Goal: Information Seeking & Learning: Learn about a topic

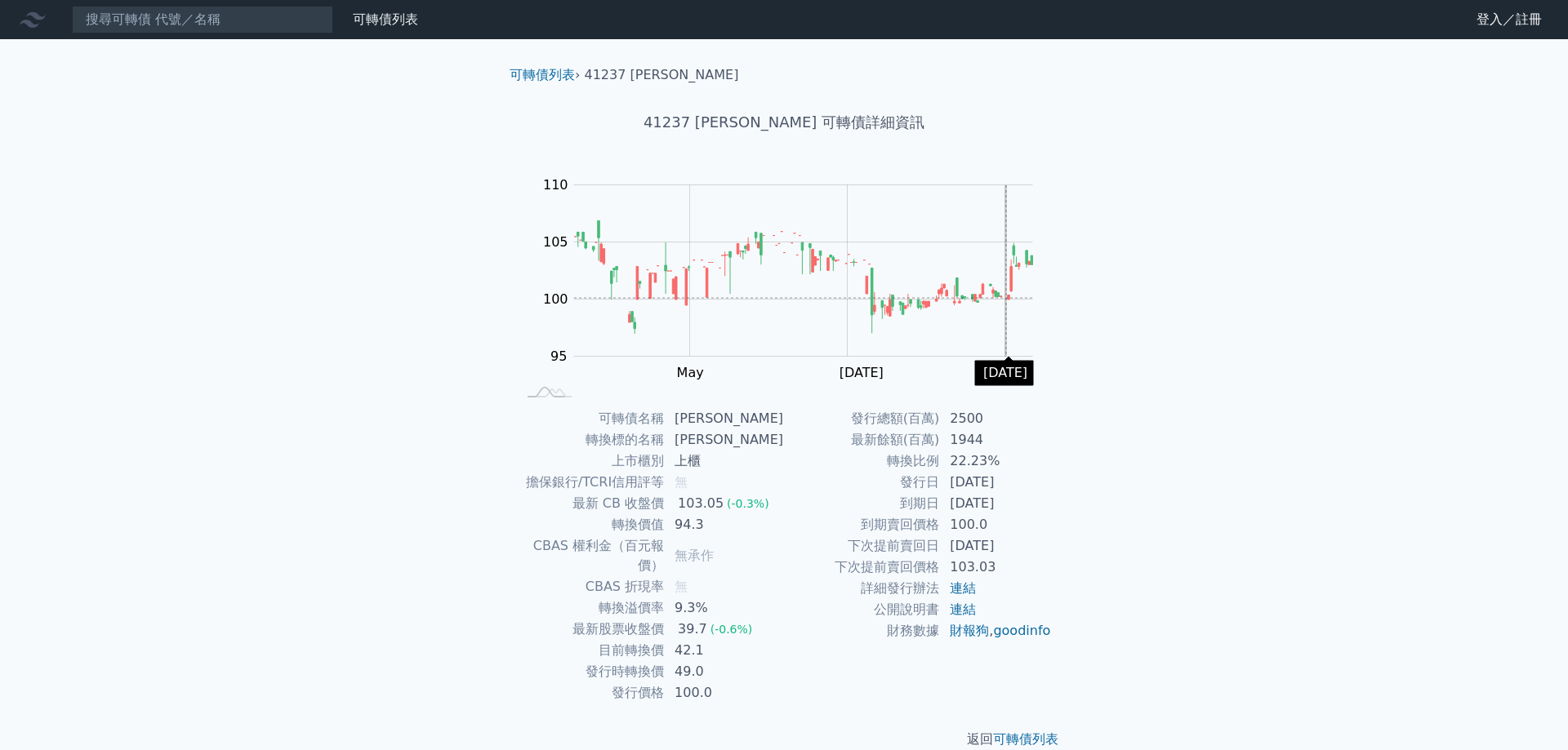
click at [1009, 297] on g "Zoom Out" at bounding box center [804, 271] width 460 height 172
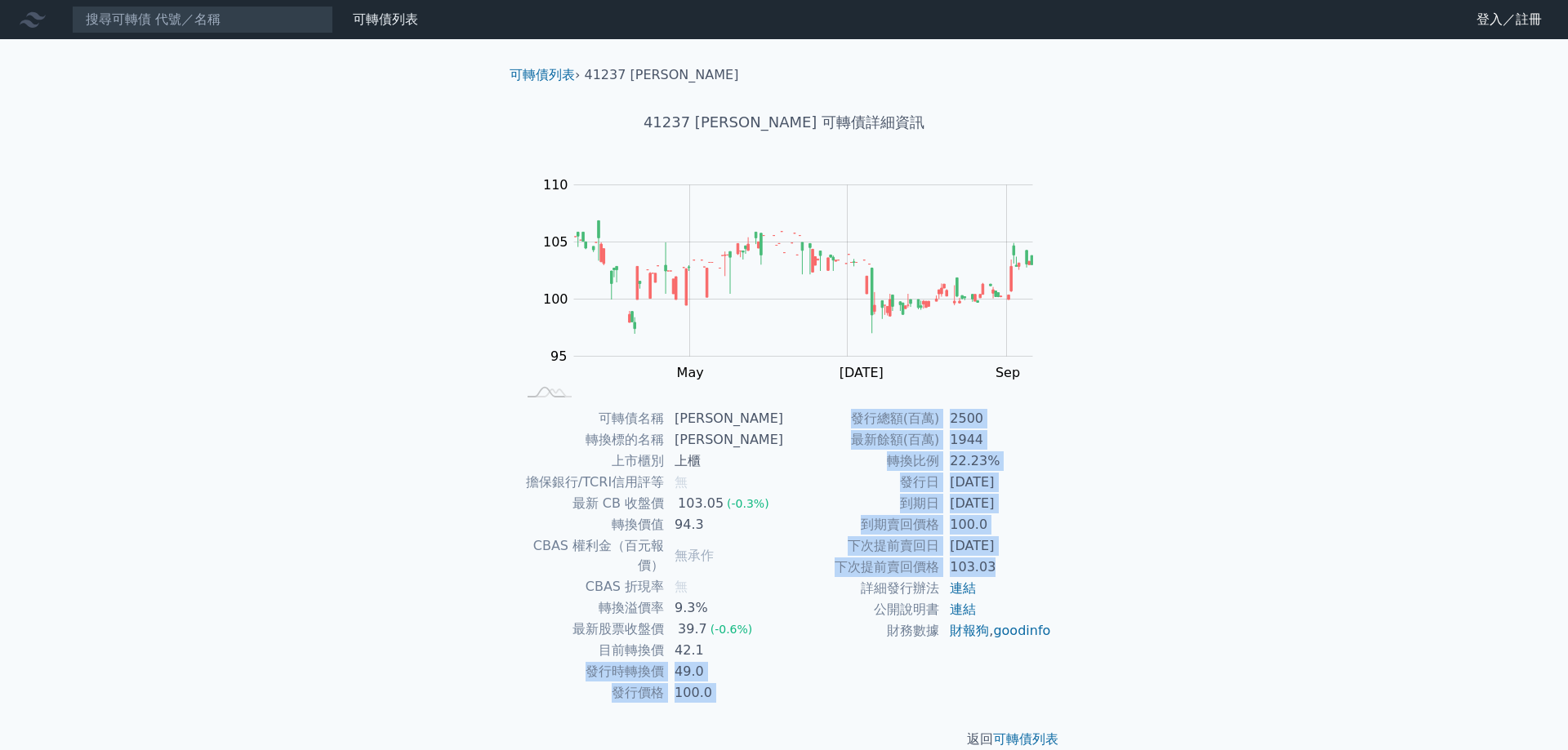
drag, startPoint x: 710, startPoint y: 632, endPoint x: 1030, endPoint y: 577, distance: 324.7
click at [1030, 577] on div "可轉債名稱 [PERSON_NAME] 轉換標的名稱 [PERSON_NAME] 上市櫃別 上櫃 擔保銀行/TCRI信用評等 無 最新 CB 收盤價 103.…" at bounding box center [784, 556] width 575 height 295
click at [1029, 577] on td "103.03" at bounding box center [996, 567] width 112 height 21
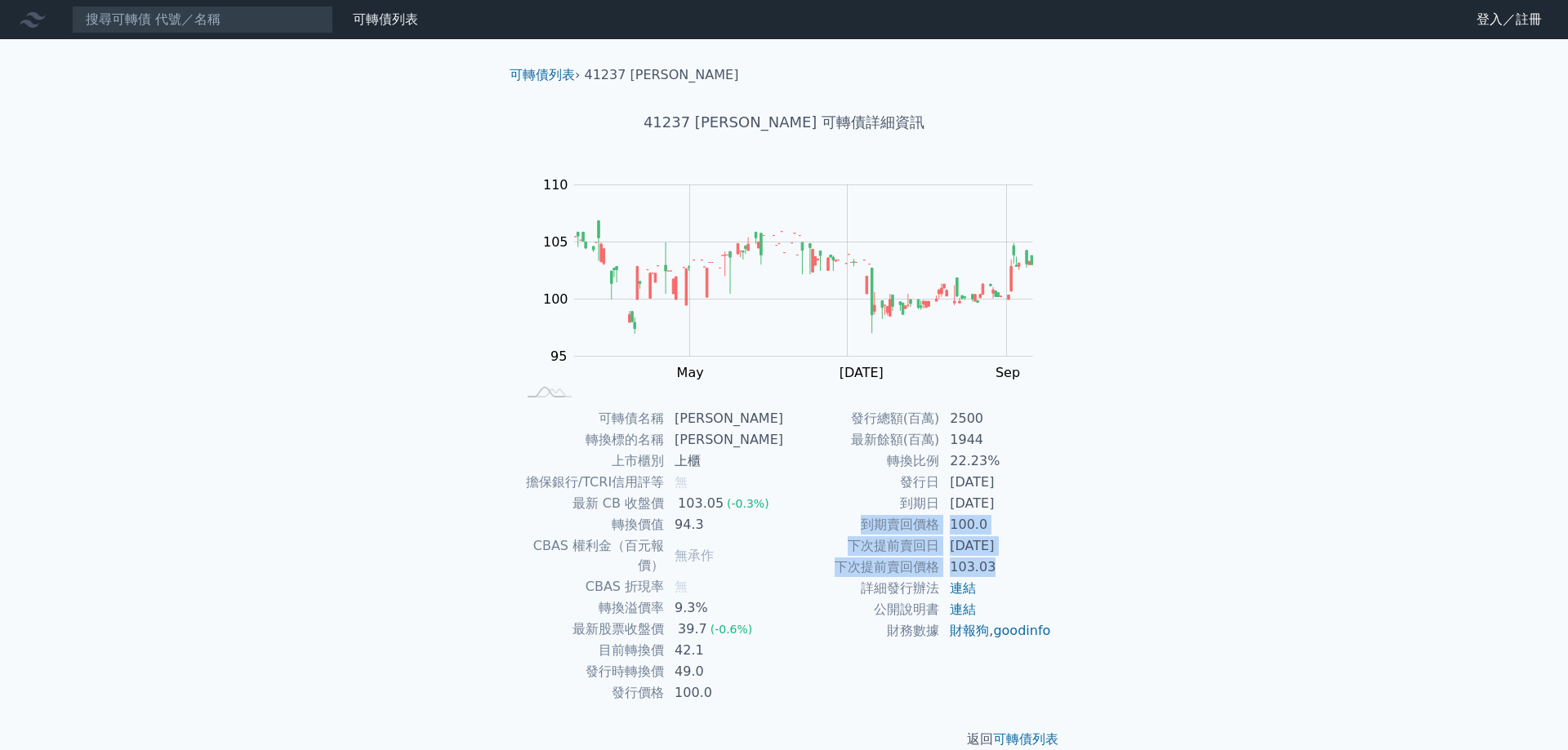
drag, startPoint x: 1013, startPoint y: 571, endPoint x: 857, endPoint y: 534, distance: 160.3
click at [857, 534] on tbody "發行總額(百萬) 2500 最新餘額(百萬) 1944 轉換比例 22.23% 發行日 [DATE] 到期日 [DATE] 到期賣回價格 100.0 下次提前…" at bounding box center [917, 525] width 267 height 234
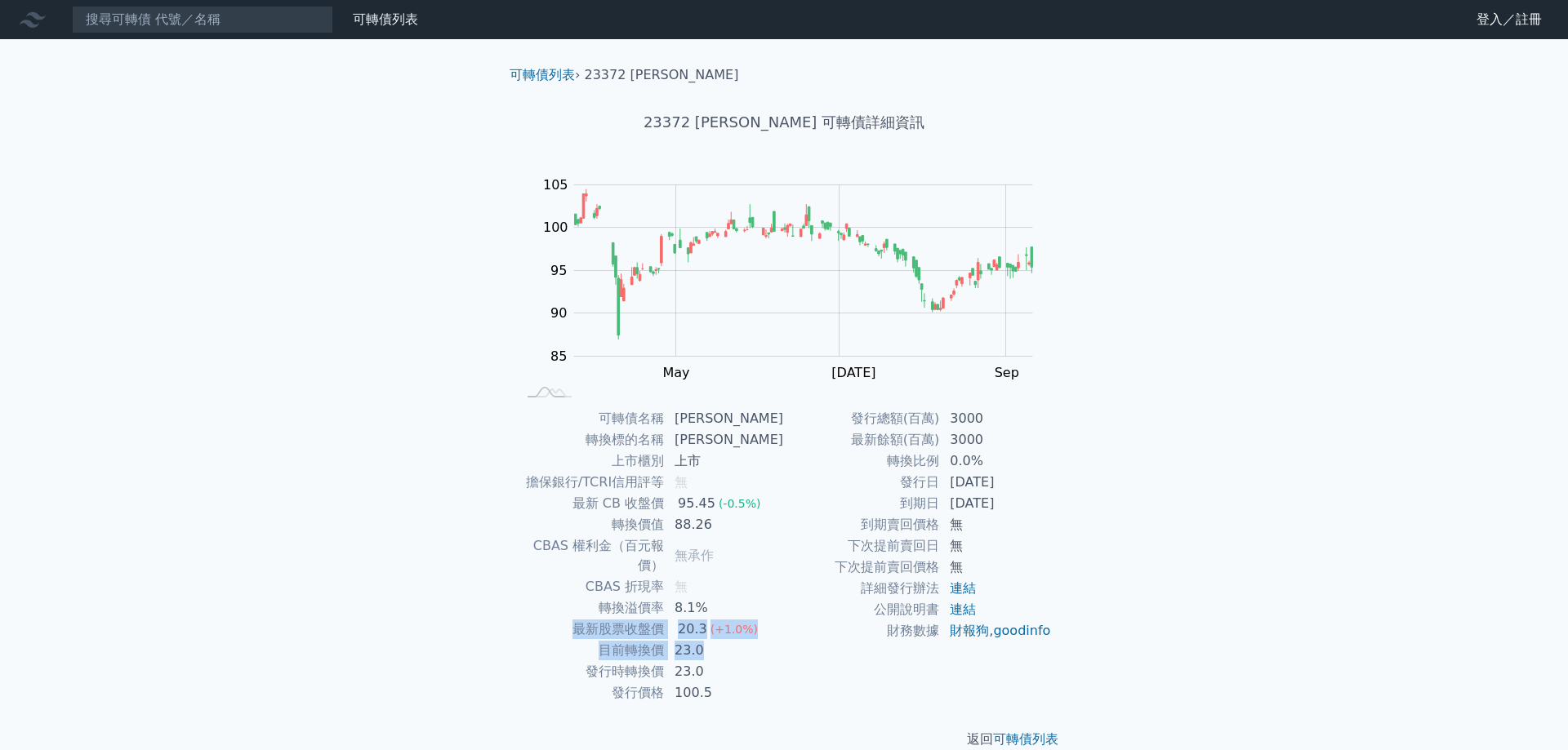
drag, startPoint x: 725, startPoint y: 629, endPoint x: 572, endPoint y: 613, distance: 153.8
click at [572, 613] on tbody "可轉債名稱 旺宏二 轉換標的名稱 旺宏 上市櫃別 上市 擔保銀行/TCRI信用評等 無 最新 CB 收盤價 95.45 (-0.5%) 轉換價值 88.26 …" at bounding box center [650, 556] width 267 height 295
click at [371, 424] on div "可轉債列表 財務數據 可轉債列表 財務數據 登入／註冊 登入／註冊 可轉債列表 › 23372 旺宏二 23372 旺宏二 可轉債詳細資訊 Zoom Out …" at bounding box center [784, 387] width 1568 height 775
